Goal: Task Accomplishment & Management: Use online tool/utility

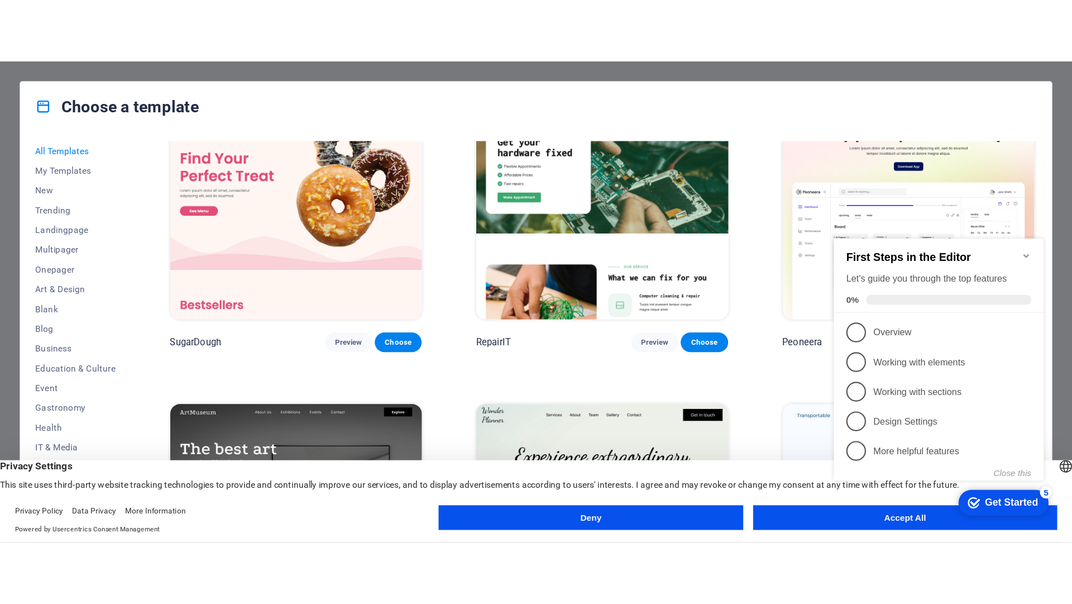
scroll to position [67, 0]
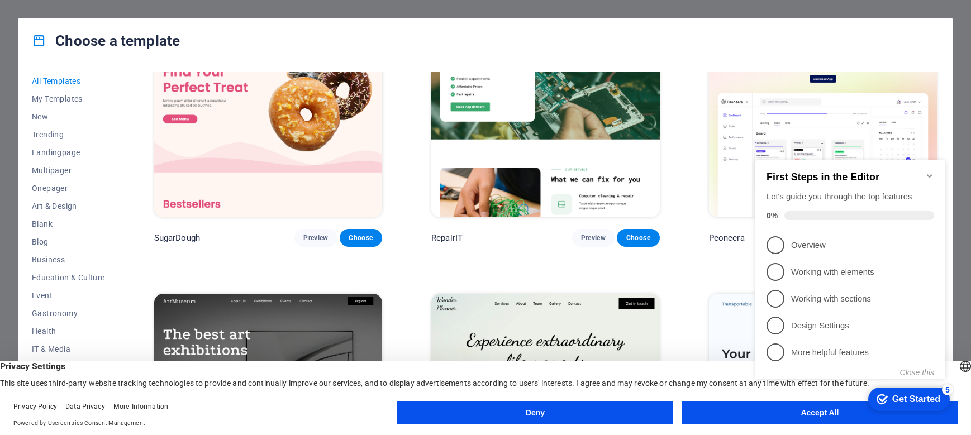
click at [919, 163] on div "First Steps in the Editor Let's guide you through the top features 0%" at bounding box center [850, 193] width 190 height 67
click at [928, 171] on icon "Minimize checklist" at bounding box center [929, 175] width 9 height 9
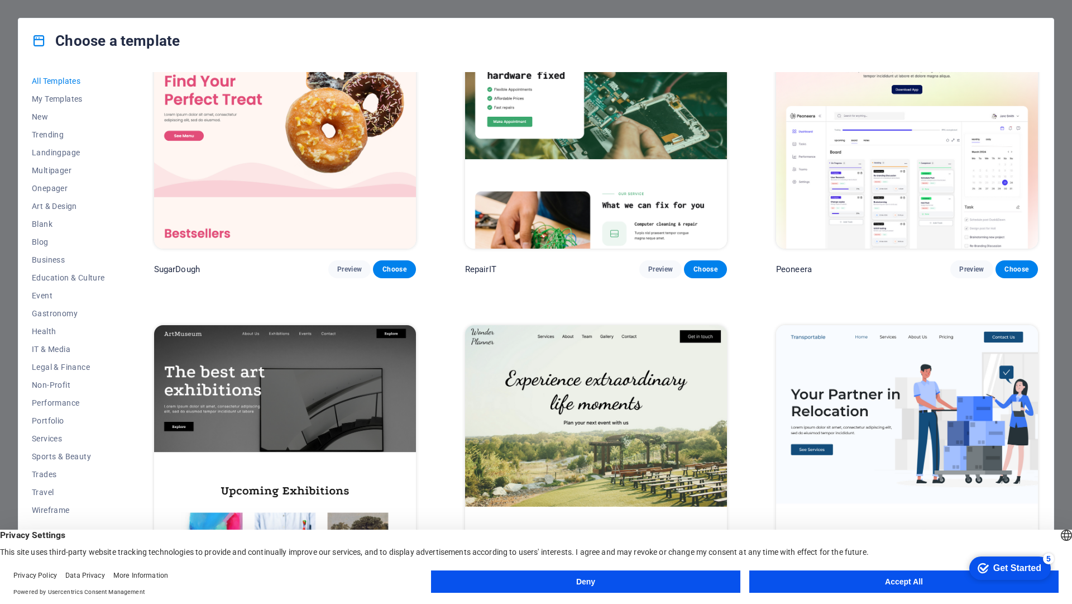
click at [646, 435] on button "Deny" at bounding box center [585, 581] width 309 height 22
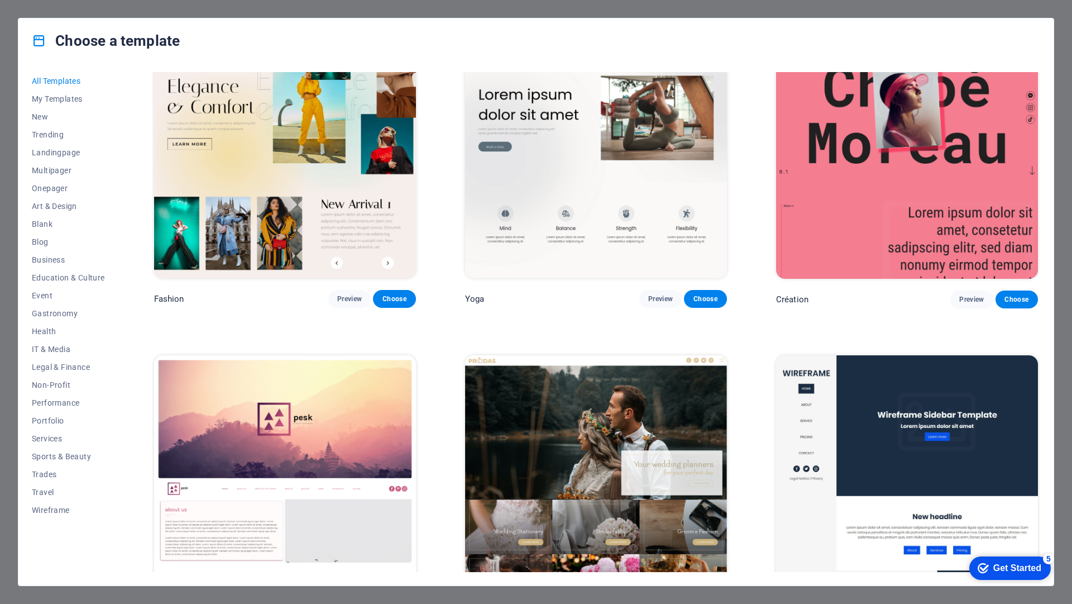
scroll to position [4826, 0]
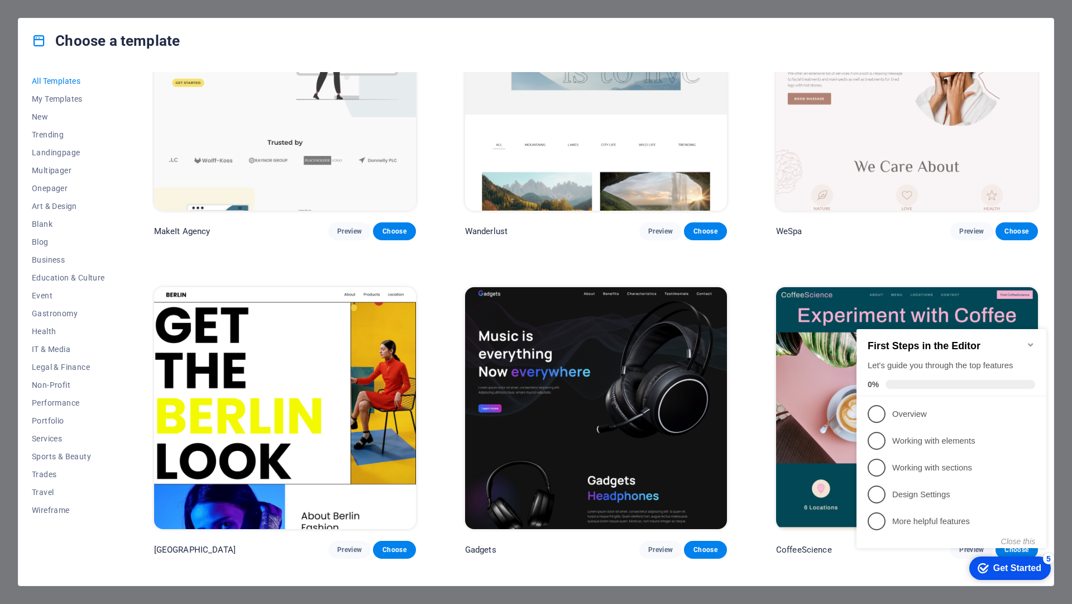
scroll to position [3418, 0]
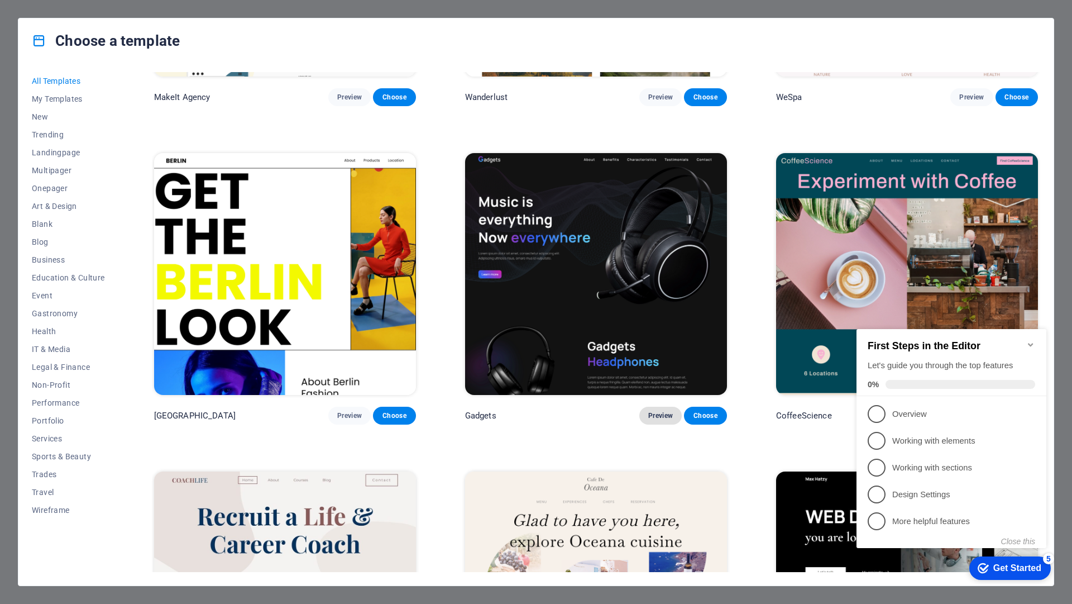
click at [658, 407] on button "Preview" at bounding box center [660, 416] width 42 height 18
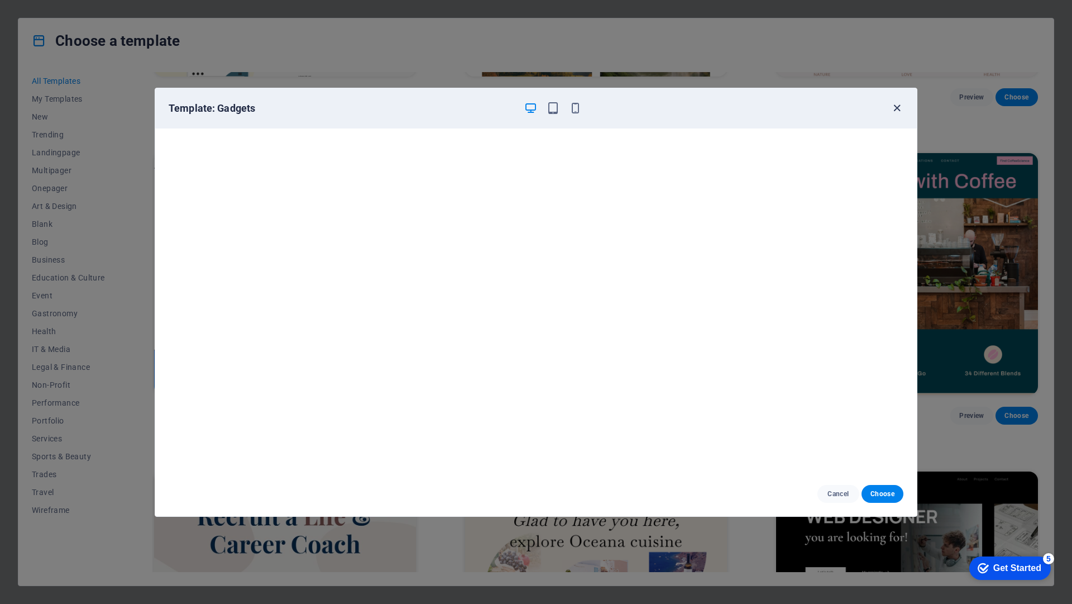
click at [892, 107] on icon "button" at bounding box center [897, 108] width 13 height 13
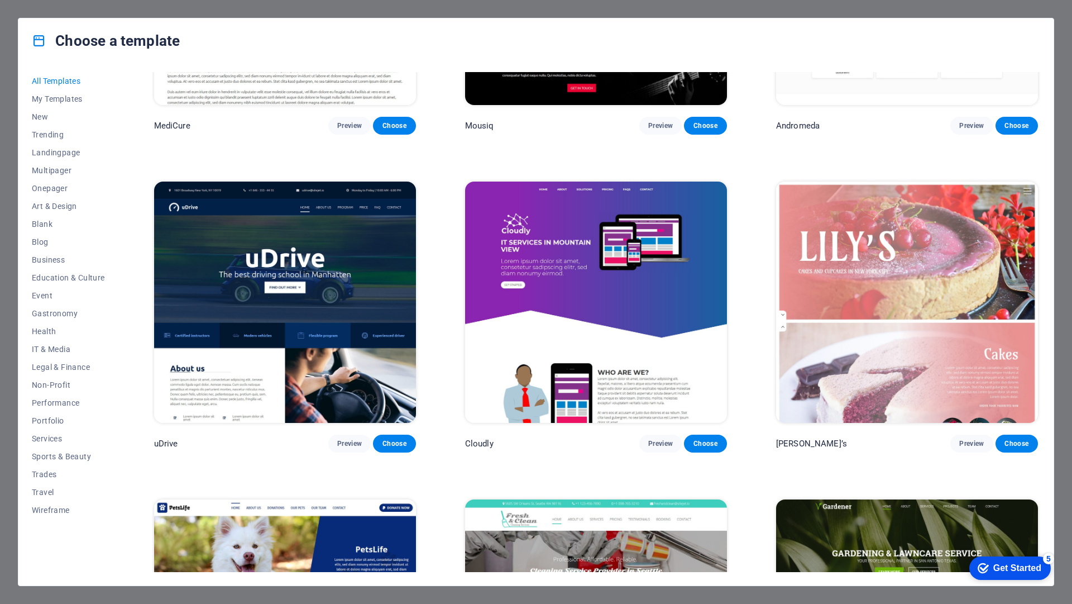
scroll to position [10388, 0]
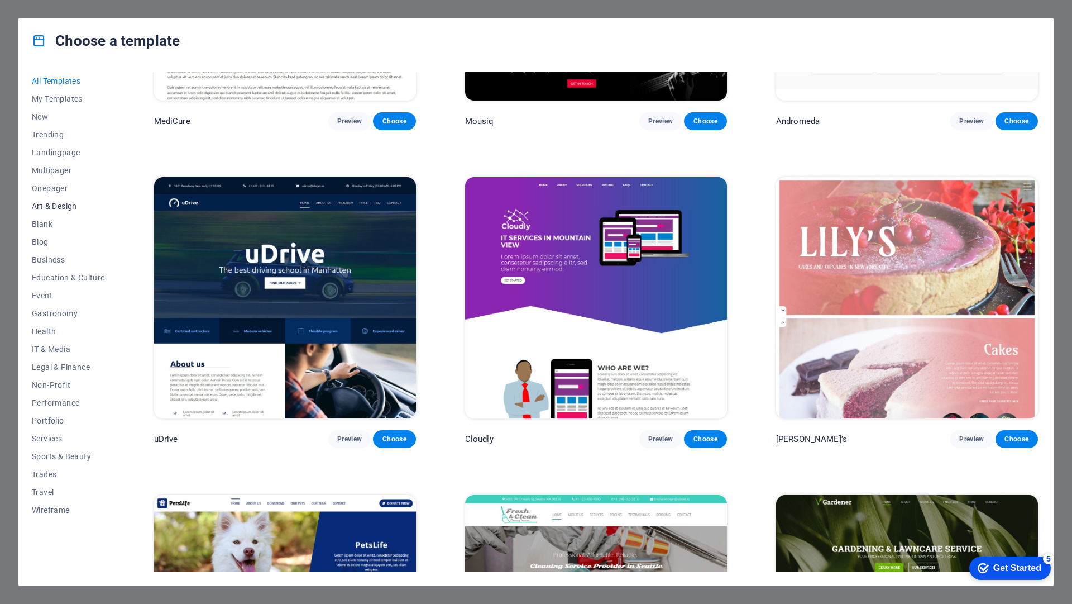
click at [73, 207] on span "Art & Design" at bounding box center [68, 206] width 73 height 9
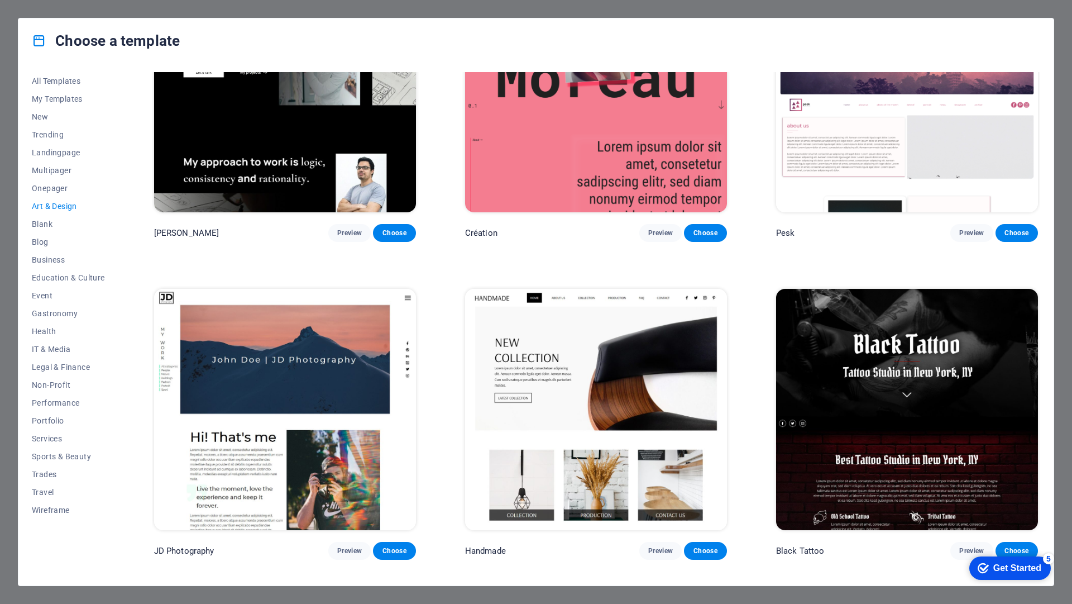
scroll to position [0, 0]
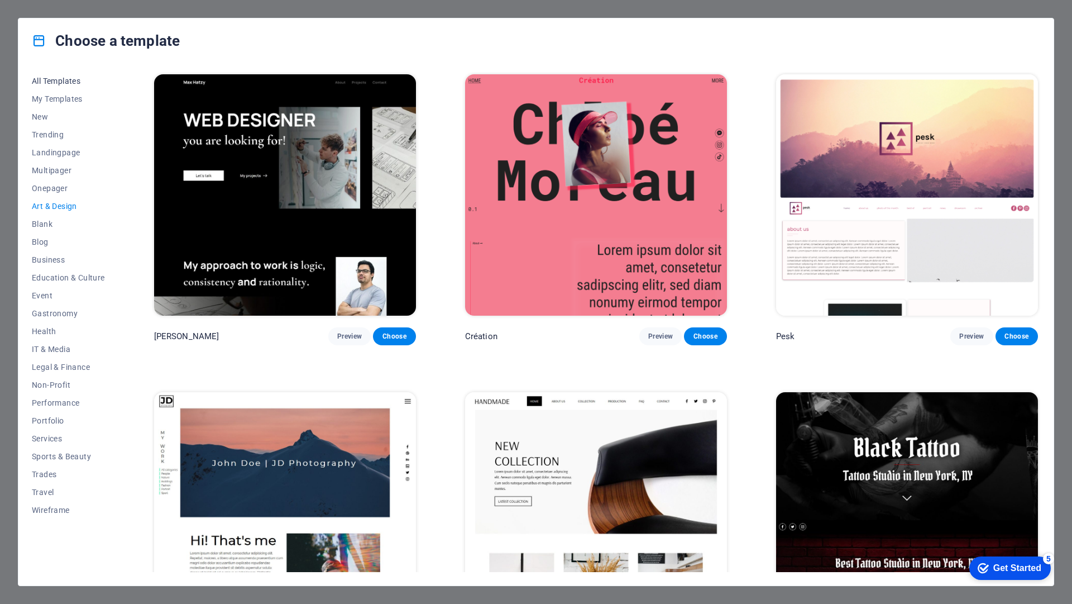
click at [52, 84] on span "All Templates" at bounding box center [68, 81] width 73 height 9
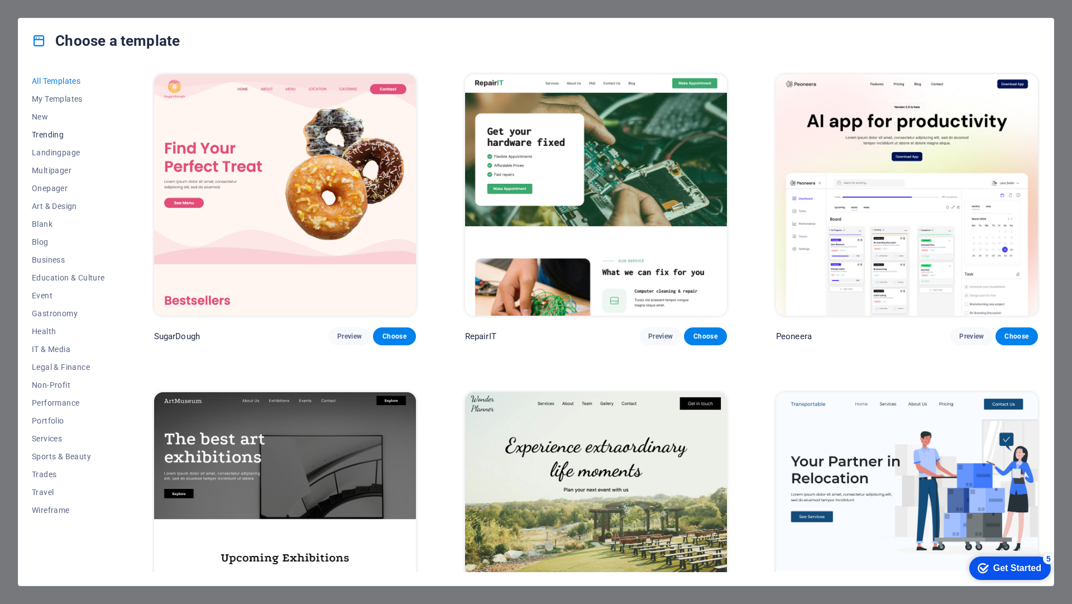
click at [49, 131] on span "Trending" at bounding box center [68, 134] width 73 height 9
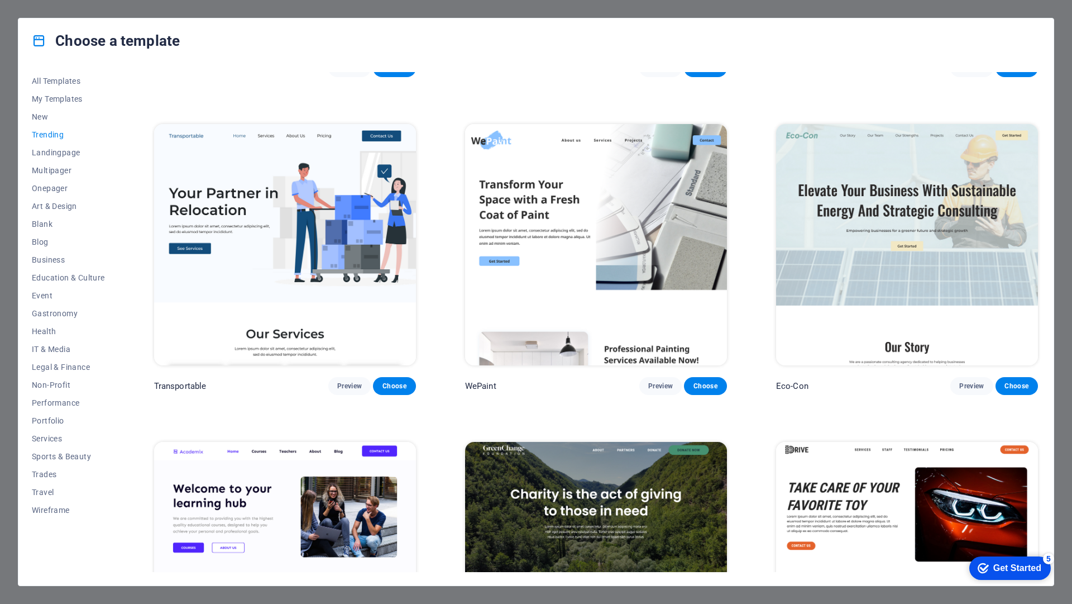
scroll to position [1005, 0]
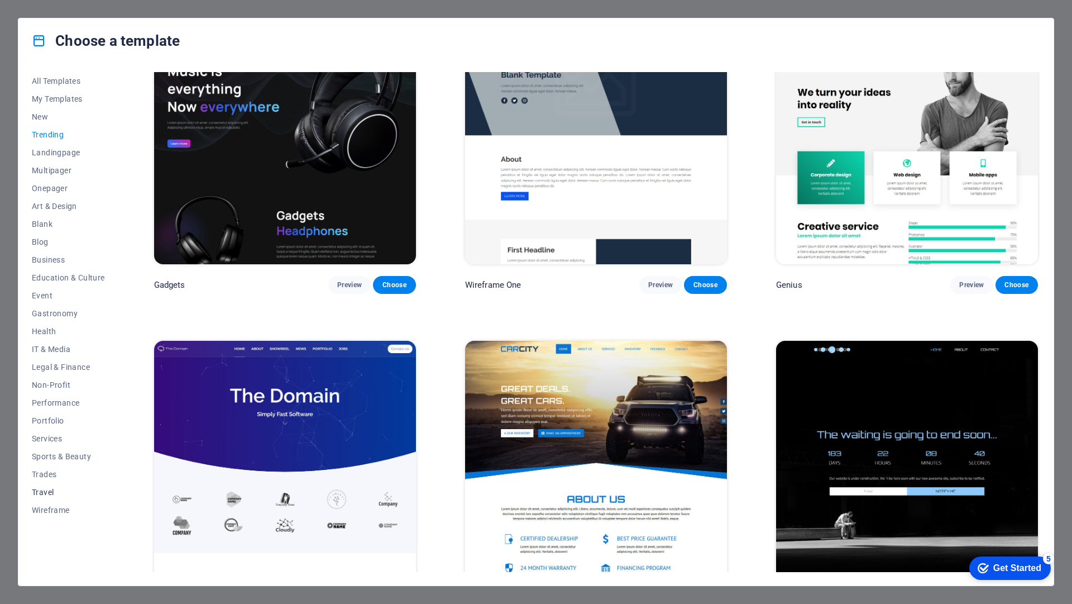
click at [63, 493] on span "Travel" at bounding box center [68, 492] width 73 height 9
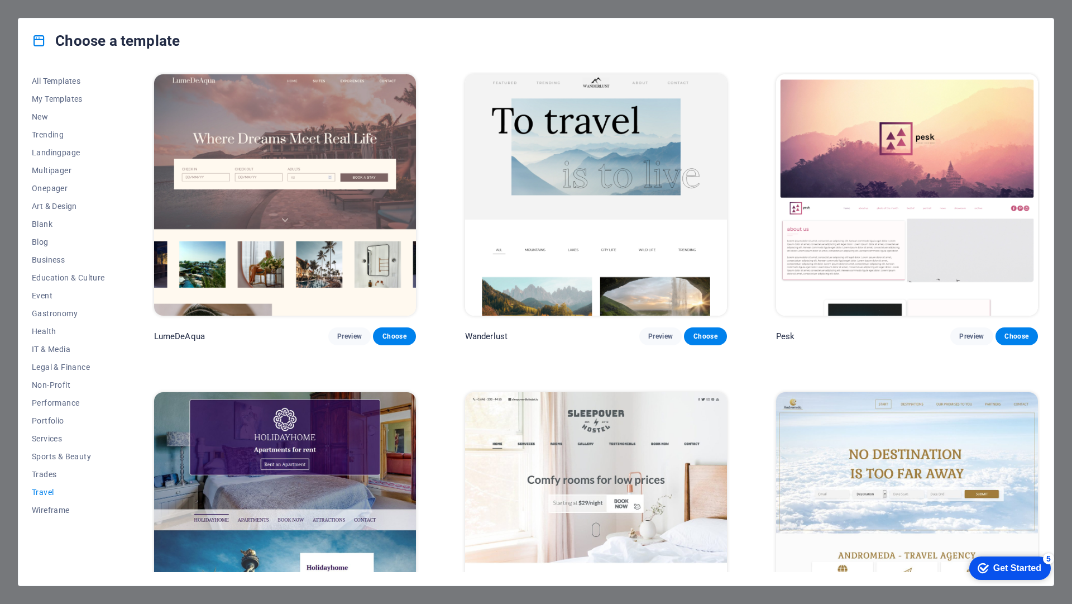
scroll to position [201, 0]
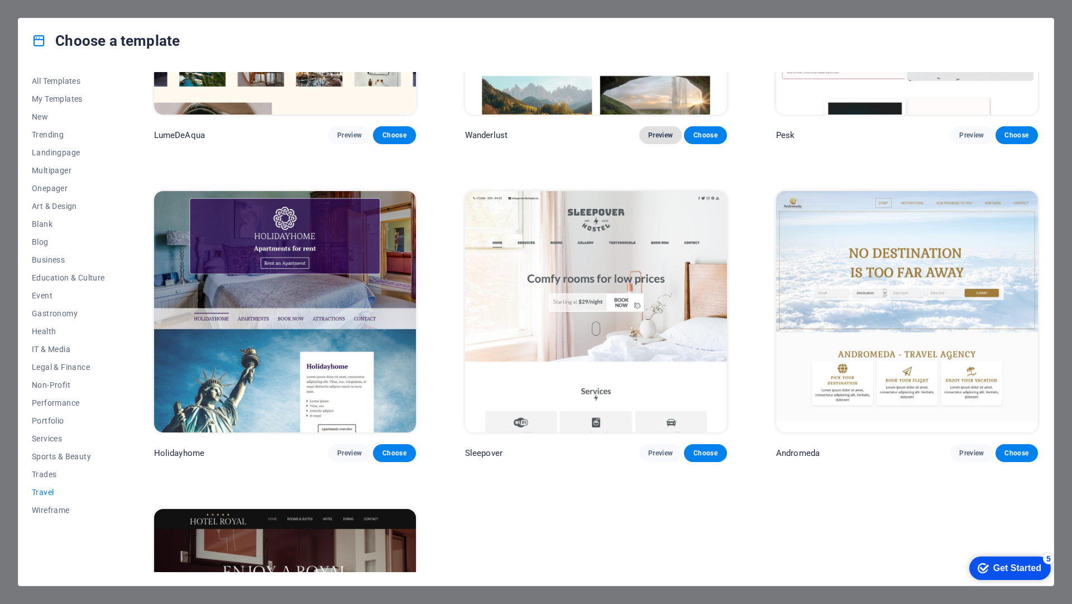
click at [641, 139] on button "Preview" at bounding box center [660, 135] width 42 height 18
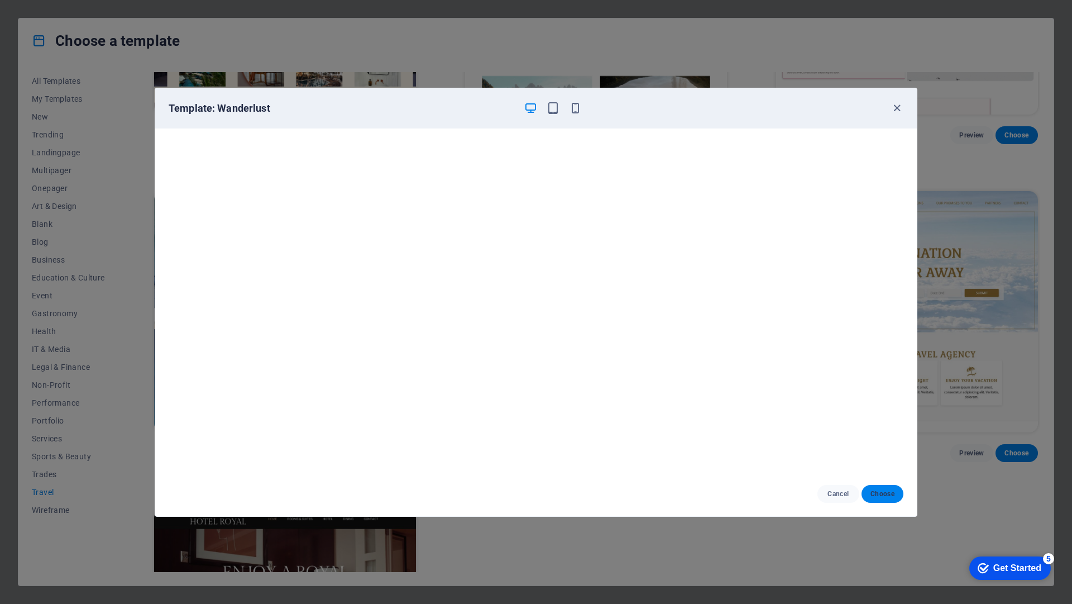
click at [879, 495] on span "Choose" at bounding box center [883, 493] width 24 height 9
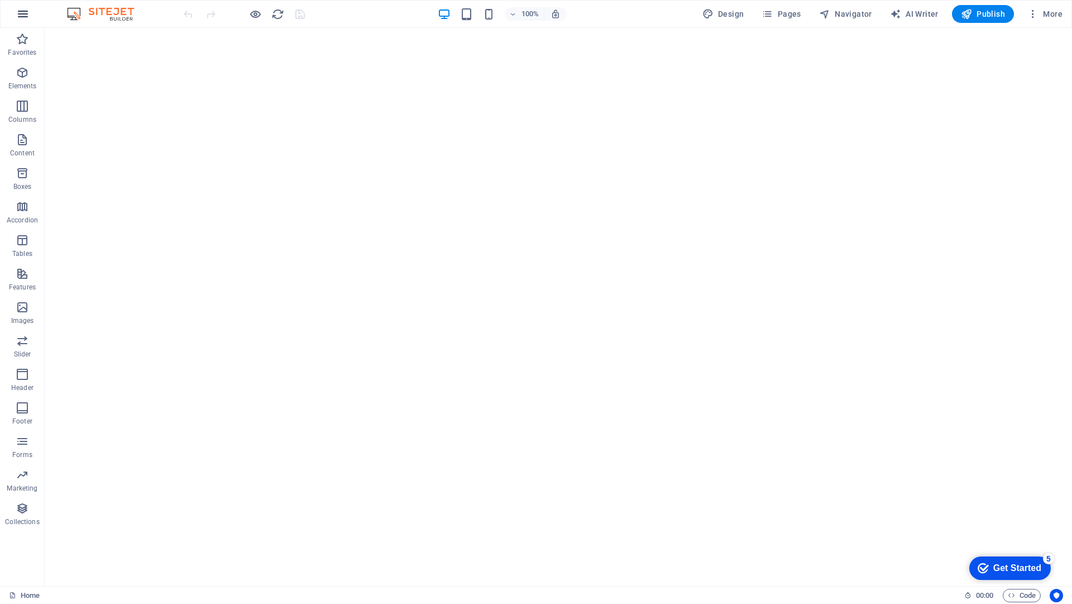
click at [21, 12] on icon "button" at bounding box center [22, 13] width 13 height 13
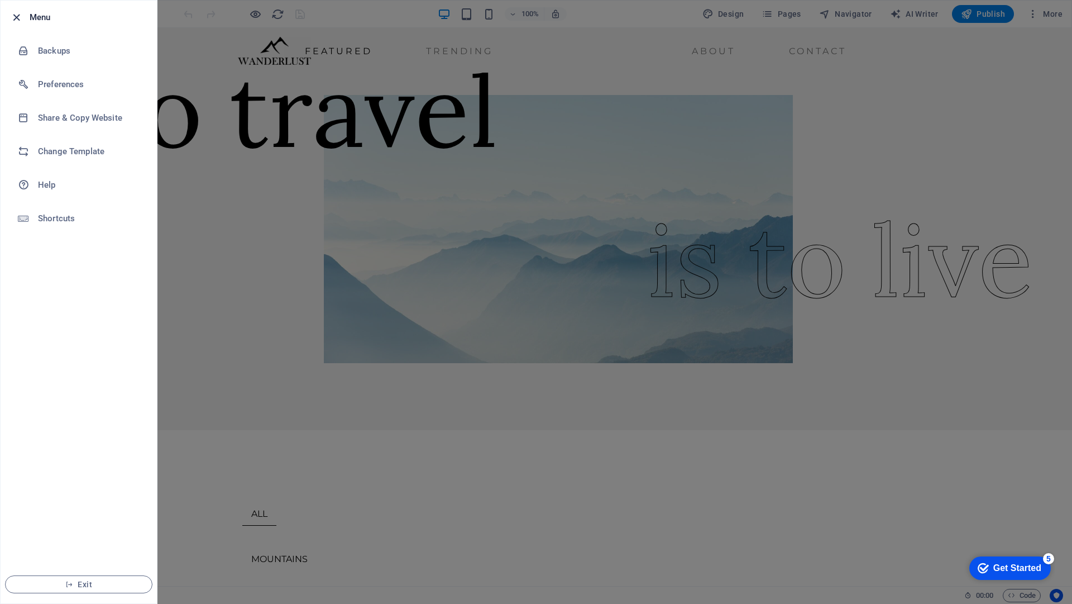
scroll to position [335, 0]
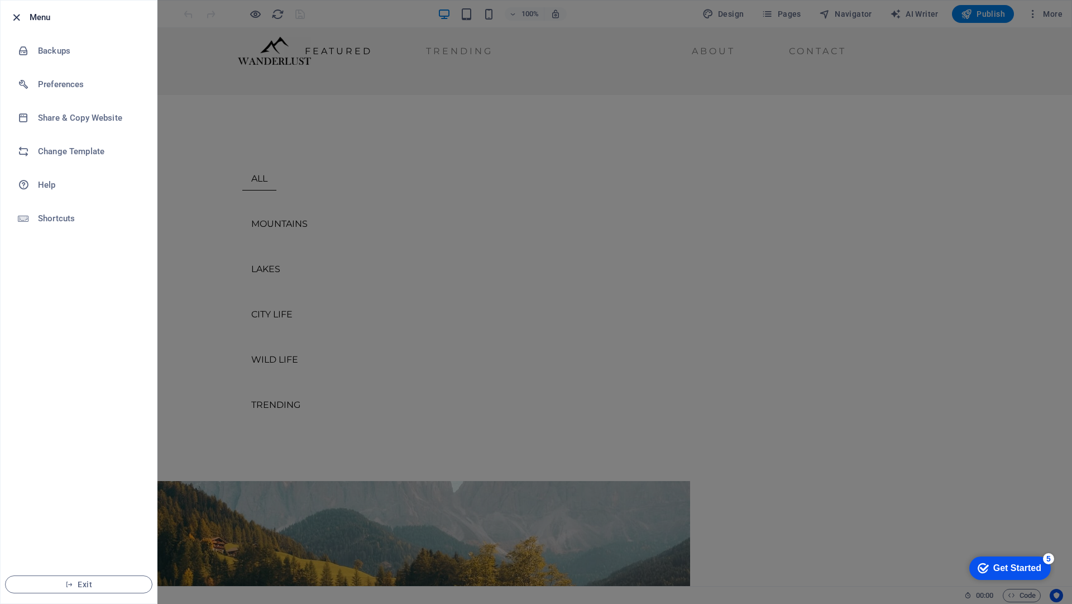
click at [18, 17] on icon "button" at bounding box center [16, 17] width 13 height 13
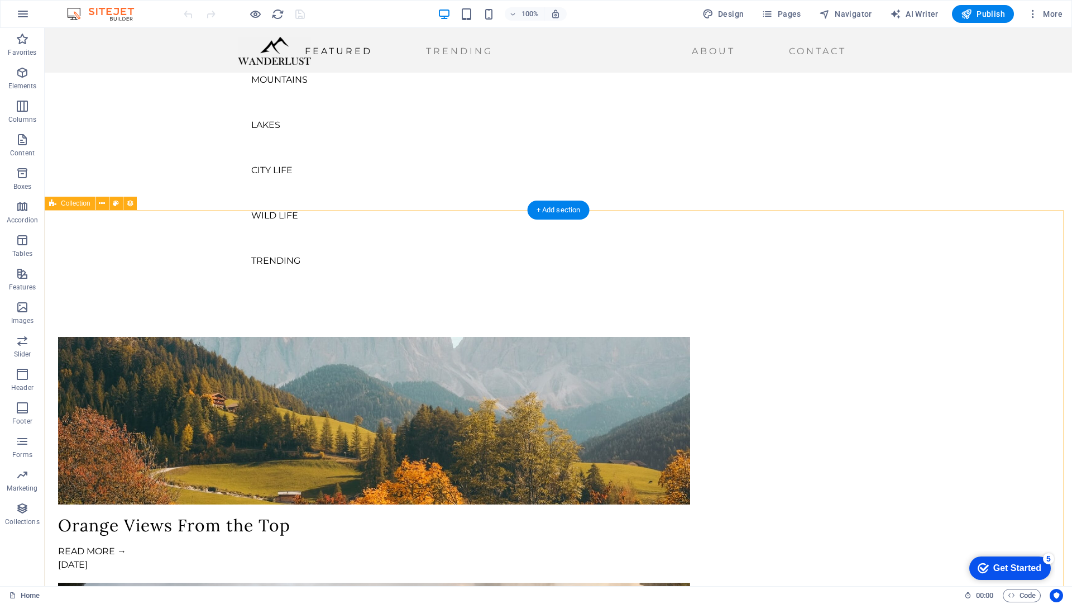
scroll to position [603, 0]
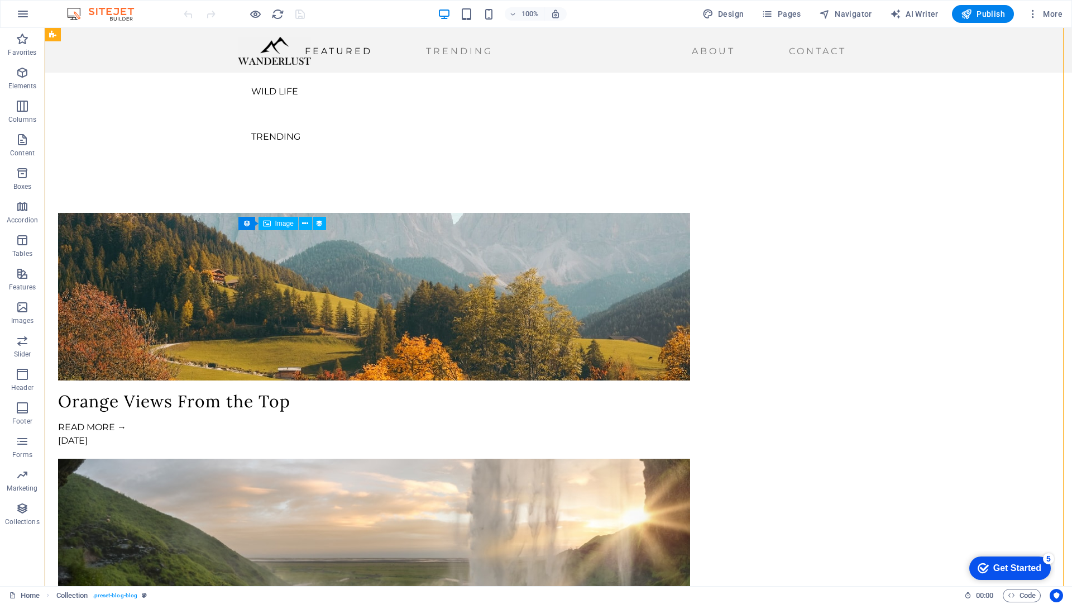
drag, startPoint x: 376, startPoint y: 303, endPoint x: 244, endPoint y: 322, distance: 133.2
drag, startPoint x: 227, startPoint y: 320, endPoint x: 194, endPoint y: 311, distance: 34.3
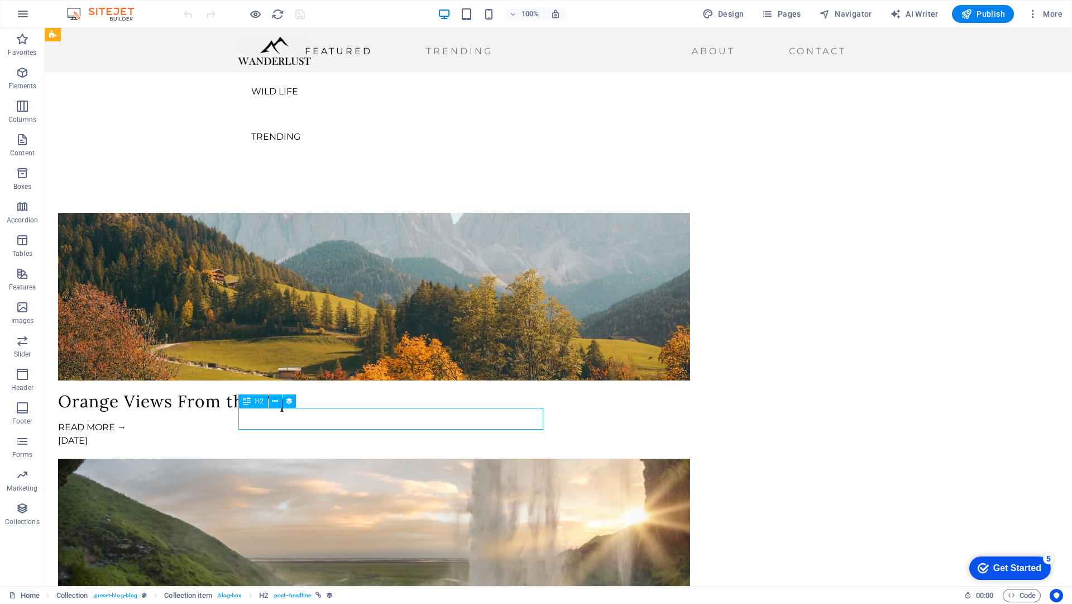
drag, startPoint x: 352, startPoint y: 413, endPoint x: 376, endPoint y: 433, distance: 31.8
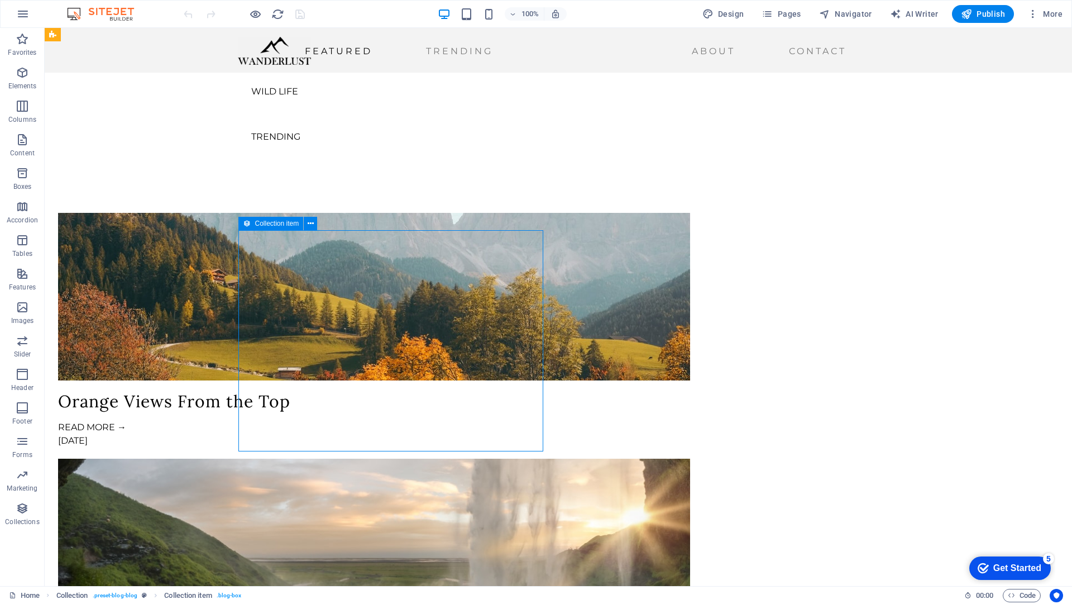
drag, startPoint x: 402, startPoint y: 445, endPoint x: 410, endPoint y: 409, distance: 36.6
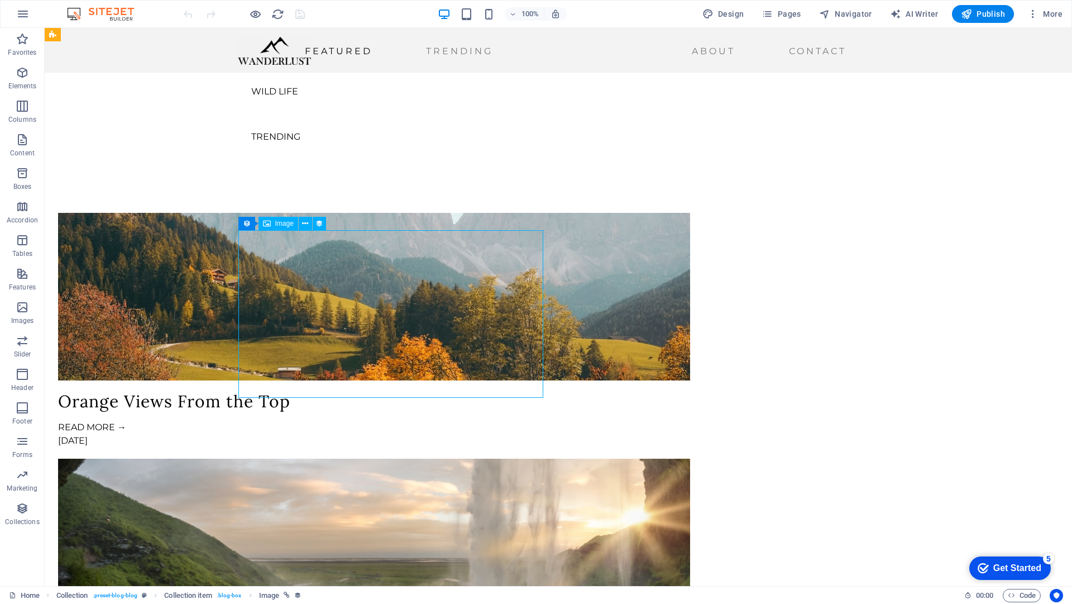
drag, startPoint x: 460, startPoint y: 370, endPoint x: 495, endPoint y: 361, distance: 36.3
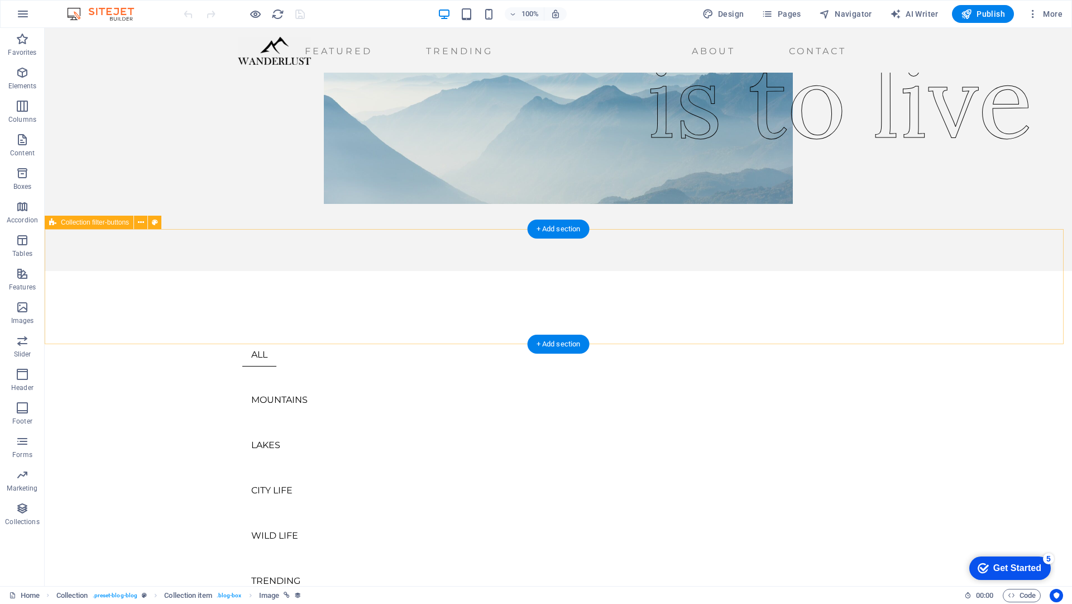
scroll to position [0, 0]
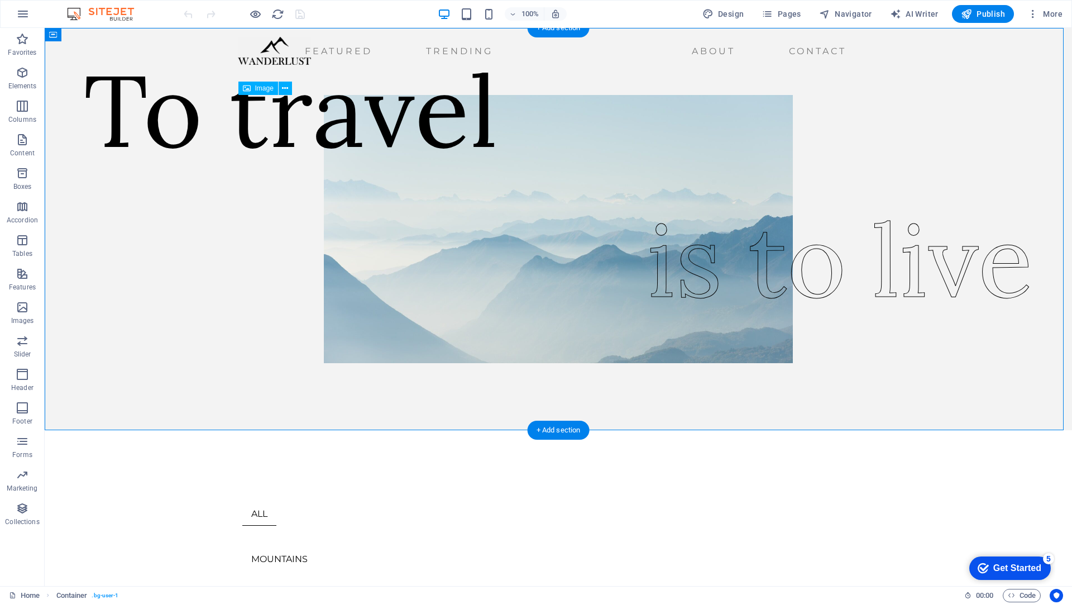
drag, startPoint x: 674, startPoint y: 151, endPoint x: 604, endPoint y: 169, distance: 71.4
click at [602, 168] on div "To travel is to live" at bounding box center [558, 251] width 659 height 357
click at [13, 112] on span "Columns" at bounding box center [22, 112] width 45 height 27
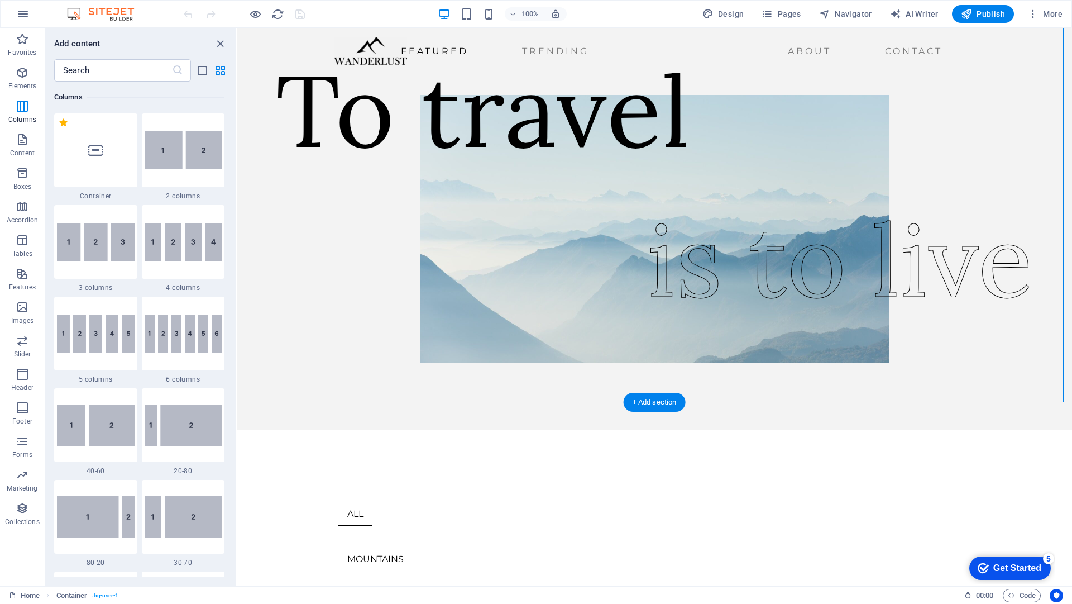
scroll to position [268, 0]
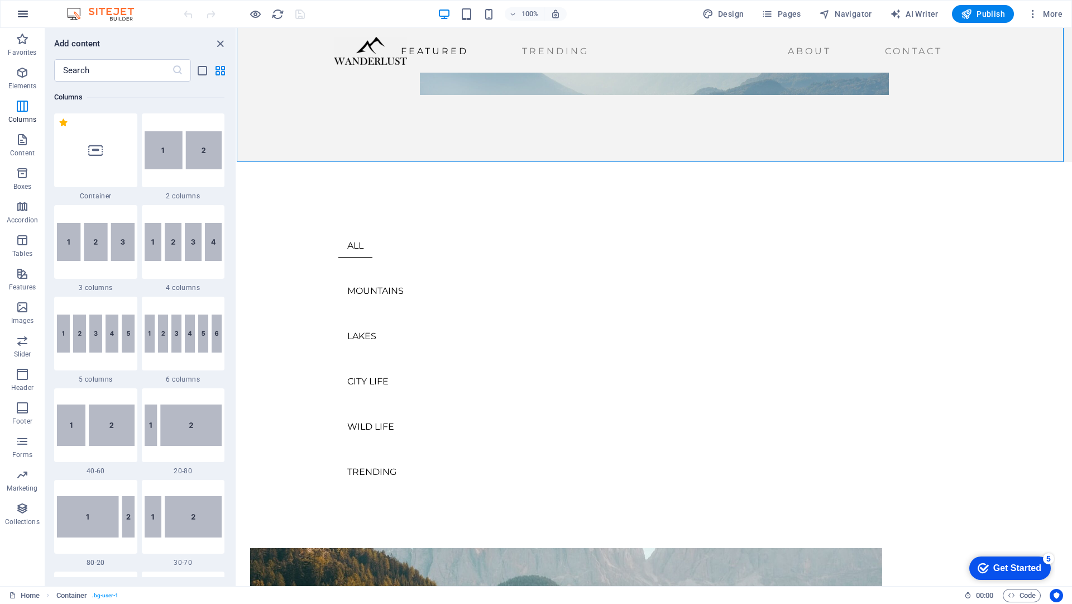
click at [21, 2] on button "button" at bounding box center [22, 14] width 27 height 27
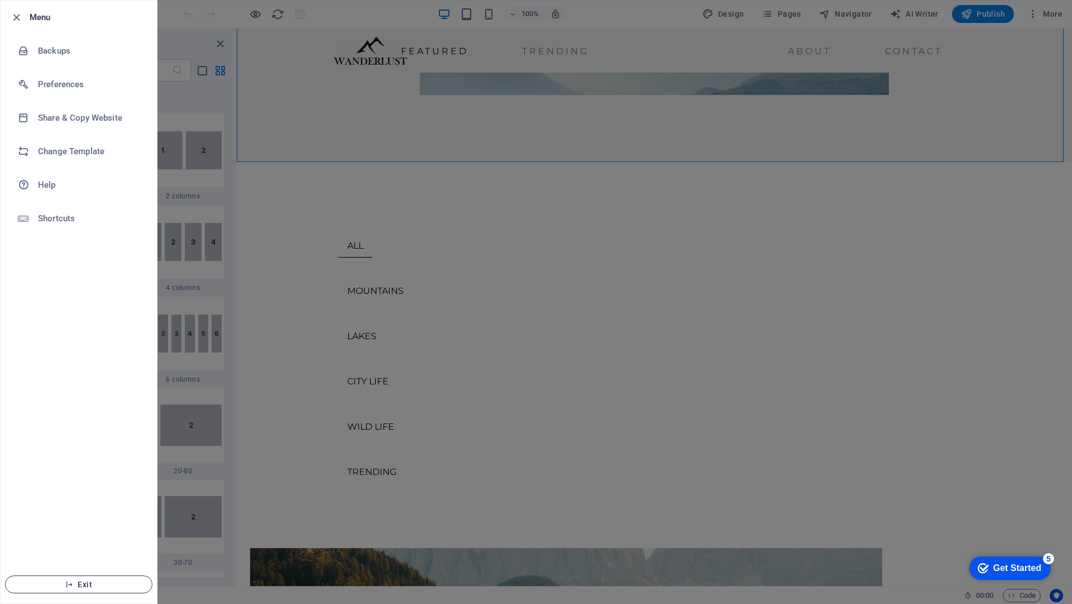
click at [44, 578] on button "Exit" at bounding box center [78, 584] width 147 height 18
click at [49, 583] on span "Exit" at bounding box center [79, 584] width 128 height 9
